Goal: Navigation & Orientation: Understand site structure

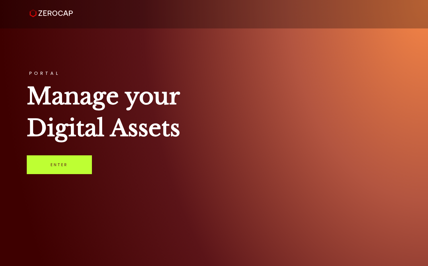
click at [60, 168] on link "Enter" at bounding box center [59, 164] width 65 height 19
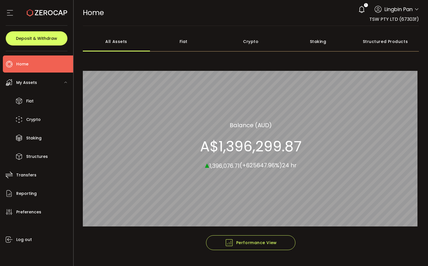
click at [180, 42] on div "Fiat" at bounding box center [183, 42] width 67 height 20
click at [112, 43] on div "All Assets" at bounding box center [116, 42] width 67 height 20
click at [357, 7] on icon at bounding box center [361, 9] width 8 height 8
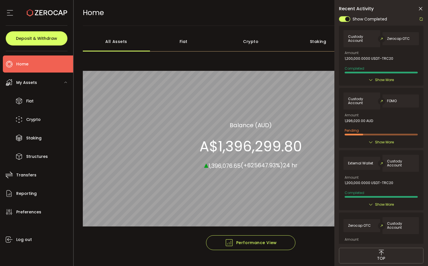
click at [258, 22] on div "HOME Buy Power A$30.90 AUD Home Home Verify Your Identity 1 Lingbin Pan Account…" at bounding box center [251, 13] width 336 height 26
click at [421, 7] on icon at bounding box center [420, 9] width 6 height 6
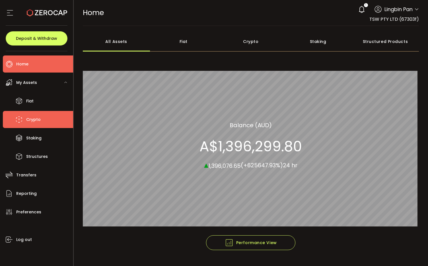
click at [41, 119] on li "Crypto" at bounding box center [38, 119] width 70 height 17
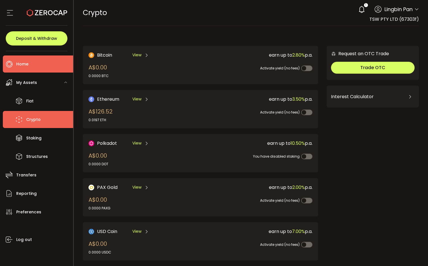
click at [28, 64] on span "Home" at bounding box center [22, 64] width 12 height 8
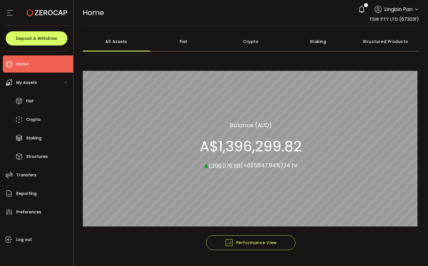
click at [13, 14] on icon at bounding box center [10, 13] width 9 height 9
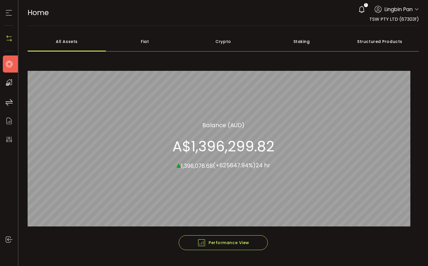
click at [12, 14] on icon at bounding box center [9, 13] width 9 height 9
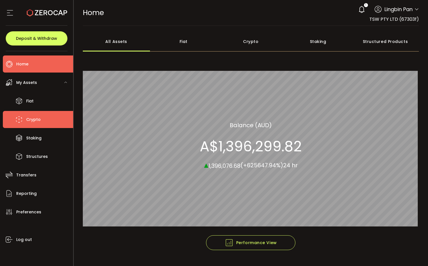
click at [45, 117] on li "Crypto" at bounding box center [38, 119] width 70 height 17
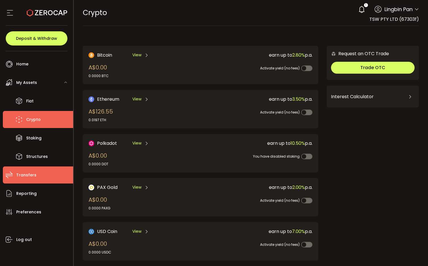
click at [39, 174] on li "Transfers" at bounding box center [38, 174] width 70 height 17
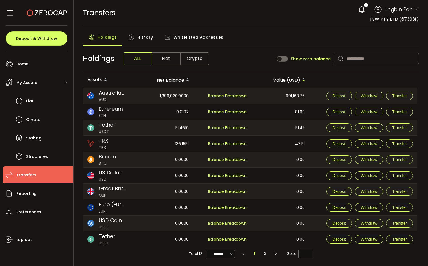
click at [144, 38] on span "History" at bounding box center [145, 37] width 16 height 11
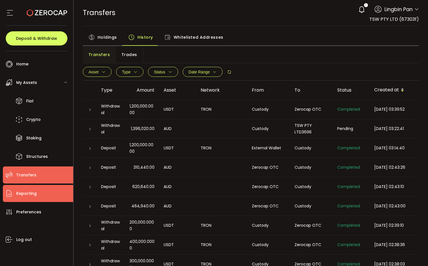
click at [33, 195] on span "Reporting" at bounding box center [26, 193] width 20 height 8
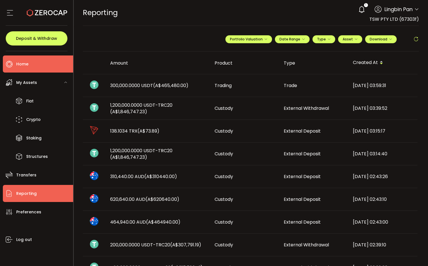
click at [28, 62] on span "Home" at bounding box center [22, 64] width 12 height 8
